Goal: Task Accomplishment & Management: Manage account settings

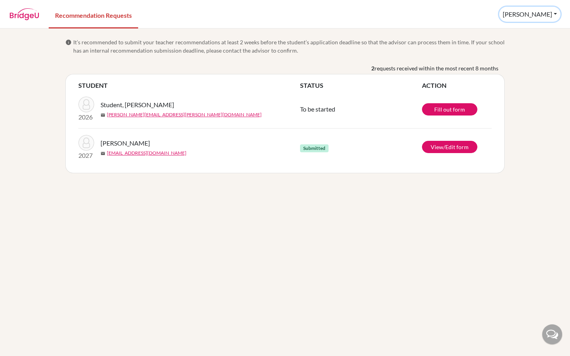
click at [550, 8] on button "[PERSON_NAME]" at bounding box center [529, 14] width 61 height 15
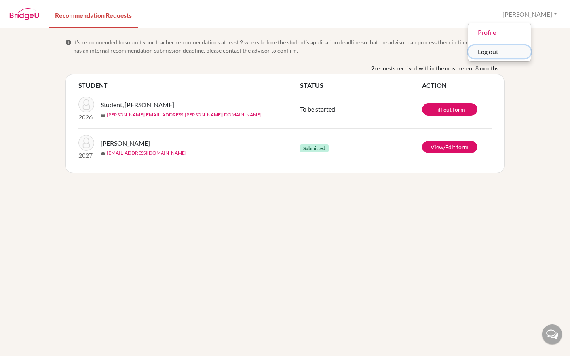
click at [524, 55] on button "Log out" at bounding box center [499, 51] width 63 height 13
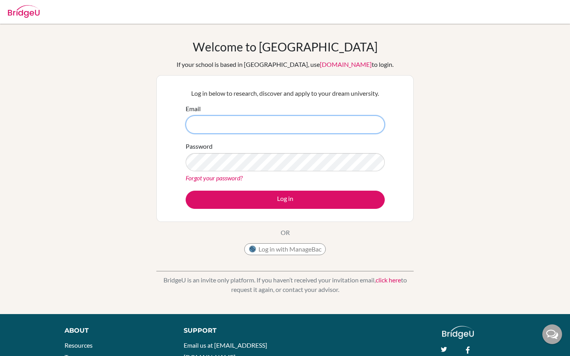
click at [280, 129] on input "Email" at bounding box center [285, 125] width 199 height 18
paste input "[PERSON_NAME][EMAIL_ADDRESS][PERSON_NAME][DOMAIN_NAME]"
type input "[PERSON_NAME][EMAIL_ADDRESS][PERSON_NAME][DOMAIN_NAME]"
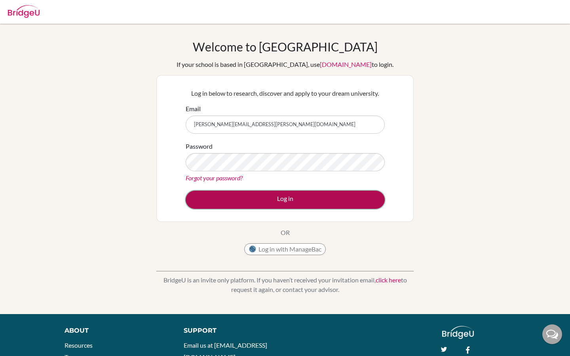
click at [280, 201] on button "Log in" at bounding box center [285, 200] width 199 height 18
